Goal: Task Accomplishment & Management: Complete application form

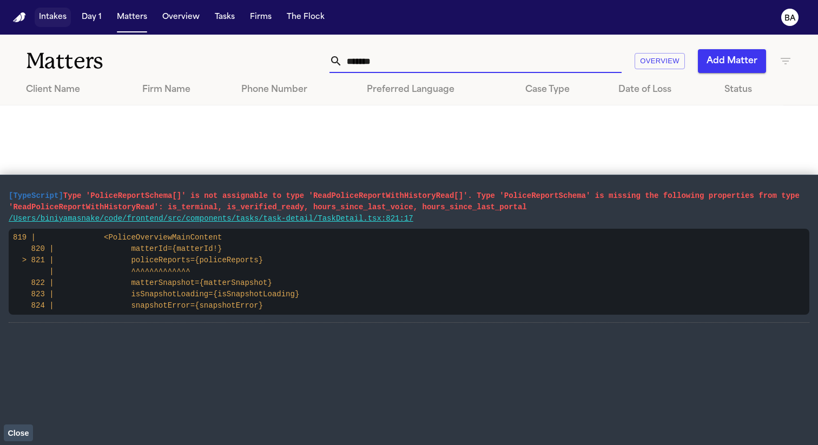
click at [50, 10] on button "Intakes" at bounding box center [53, 17] width 36 height 19
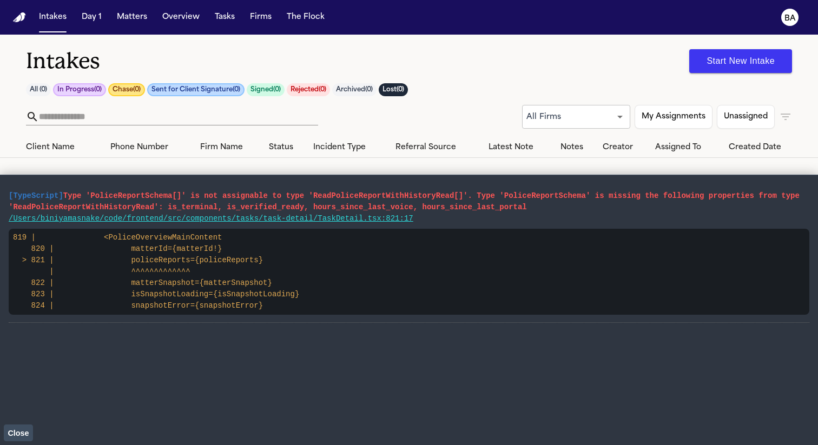
click at [17, 434] on span "Close" at bounding box center [18, 433] width 21 height 9
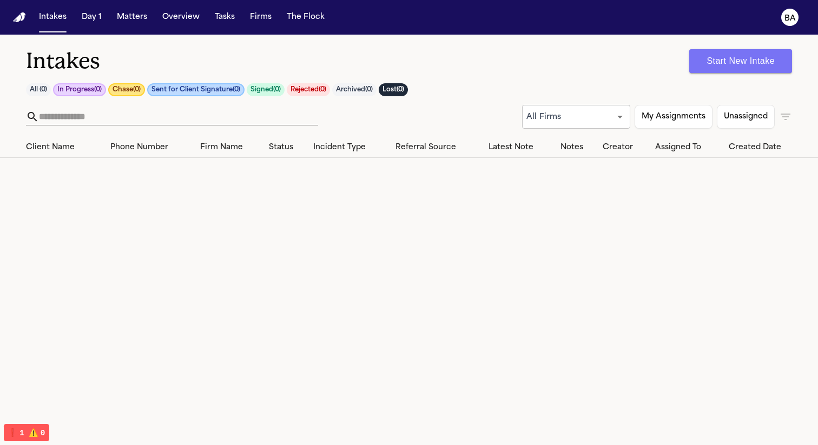
click at [713, 73] on button "Start New Intake" at bounding box center [740, 61] width 103 height 24
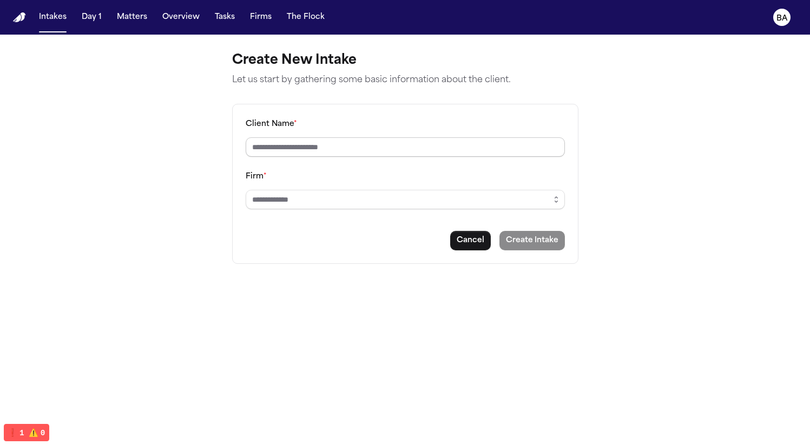
click at [376, 143] on input "Client Name *" at bounding box center [405, 146] width 319 height 19
type input "**********"
click at [311, 205] on input "Firm *" at bounding box center [405, 199] width 319 height 19
drag, startPoint x: 502, startPoint y: 206, endPoint x: 538, endPoint y: 203, distance: 36.9
click at [504, 207] on input "Firm *" at bounding box center [405, 199] width 319 height 19
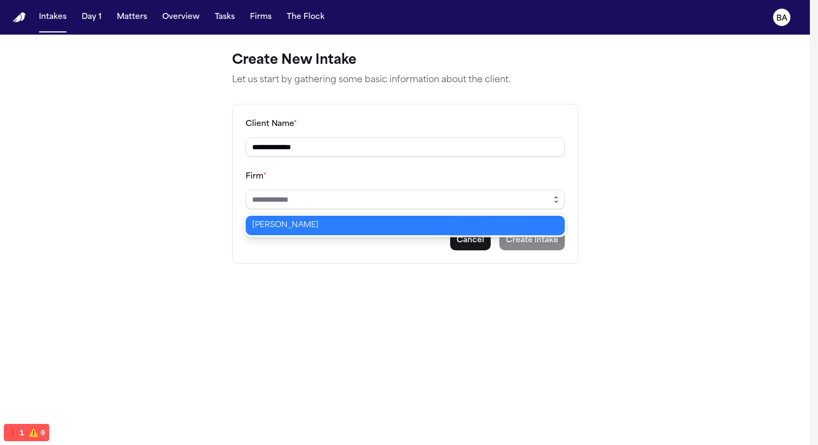
click at [557, 202] on icon "button" at bounding box center [556, 199] width 9 height 9
type input "**********"
click at [444, 228] on body "**********" at bounding box center [405, 222] width 810 height 445
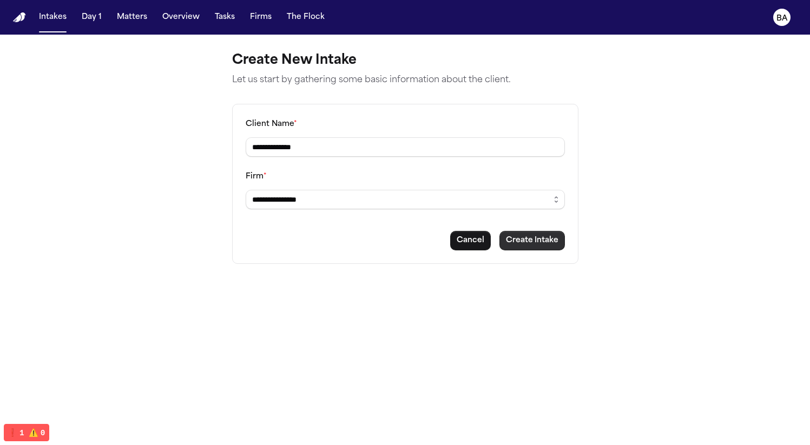
click at [516, 239] on button "Create Intake" at bounding box center [531, 240] width 65 height 19
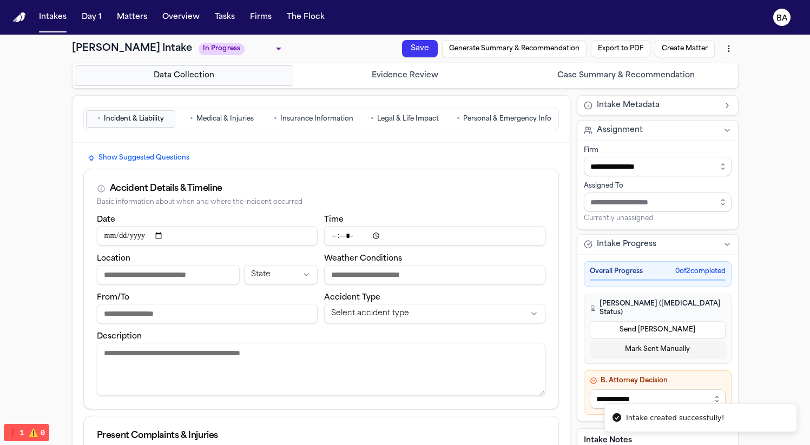
click at [216, 118] on span "Medical & Injuries" at bounding box center [224, 119] width 57 height 9
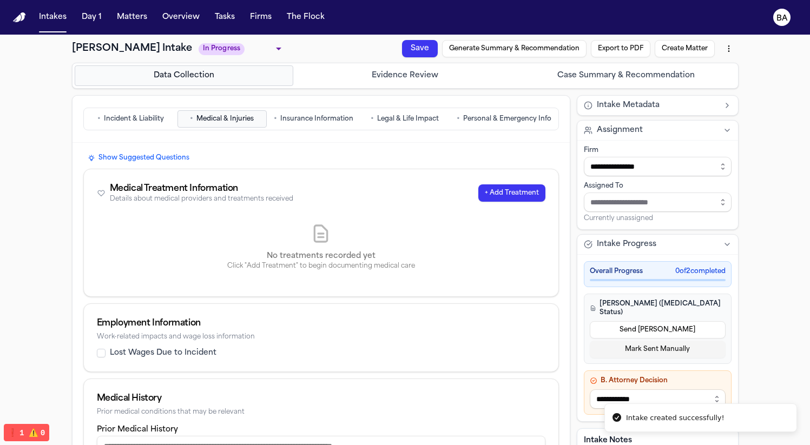
click at [501, 197] on button "+ Add Treatment" at bounding box center [511, 193] width 67 height 17
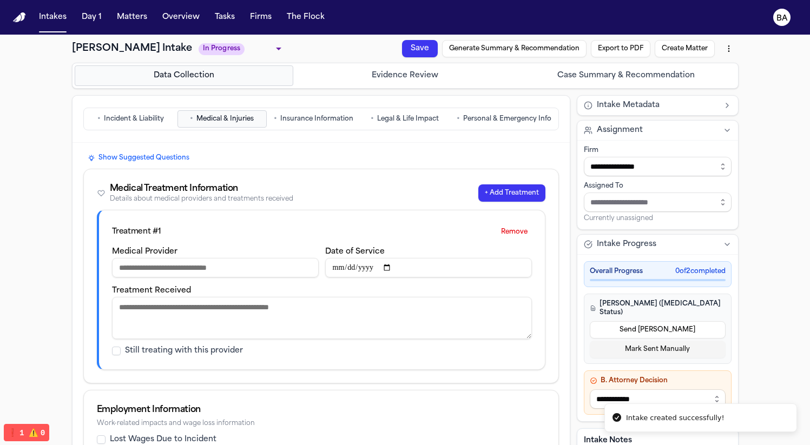
click at [235, 277] on input "Medical Provider" at bounding box center [215, 267] width 207 height 19
click at [209, 355] on label "Still treating with this provider" at bounding box center [184, 351] width 118 height 11
click at [121, 355] on button "Still treating with this provider" at bounding box center [116, 351] width 9 height 9
click at [281, 227] on div "Treatment # 1 Remove" at bounding box center [322, 231] width 420 height 17
